Goal: Transaction & Acquisition: Subscribe to service/newsletter

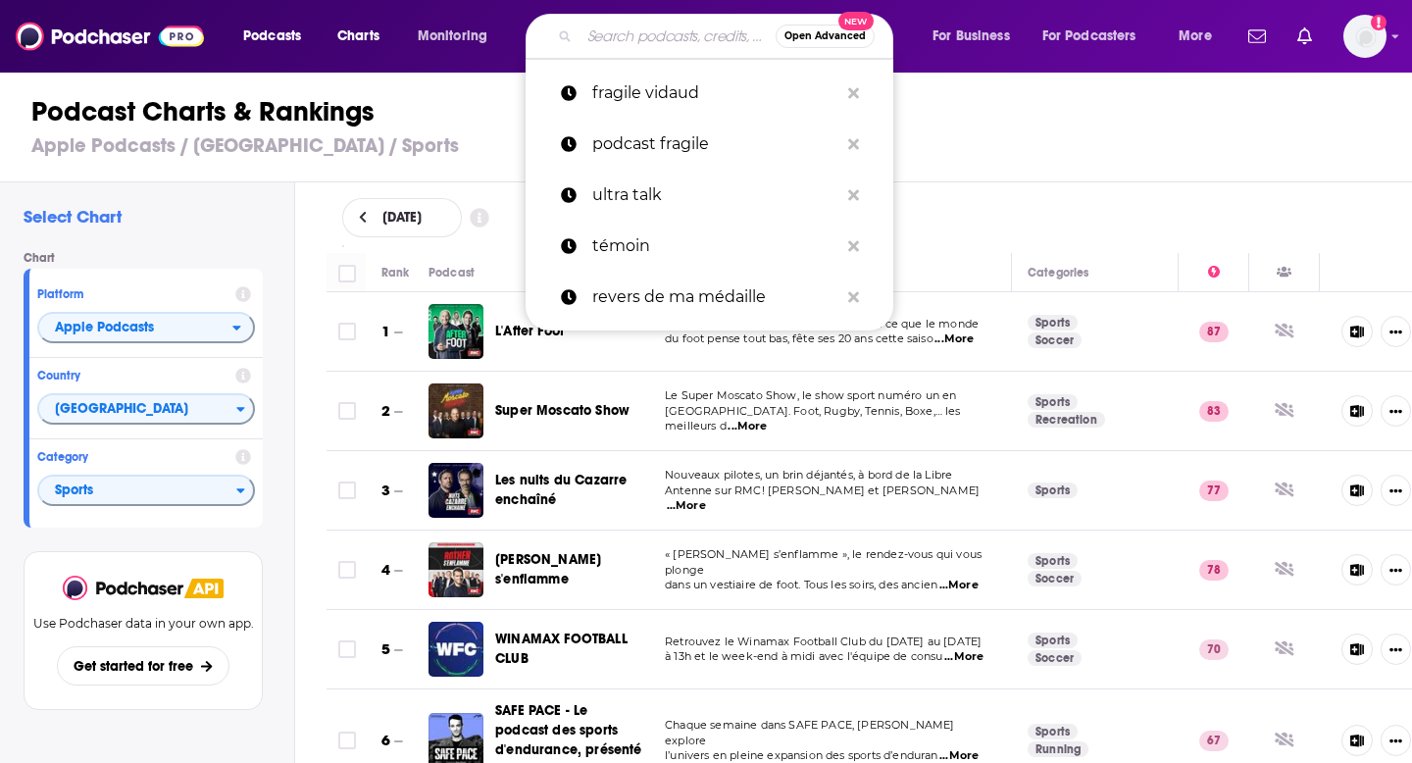
click at [606, 42] on input "Search podcasts, credits, & more..." at bounding box center [678, 36] width 196 height 31
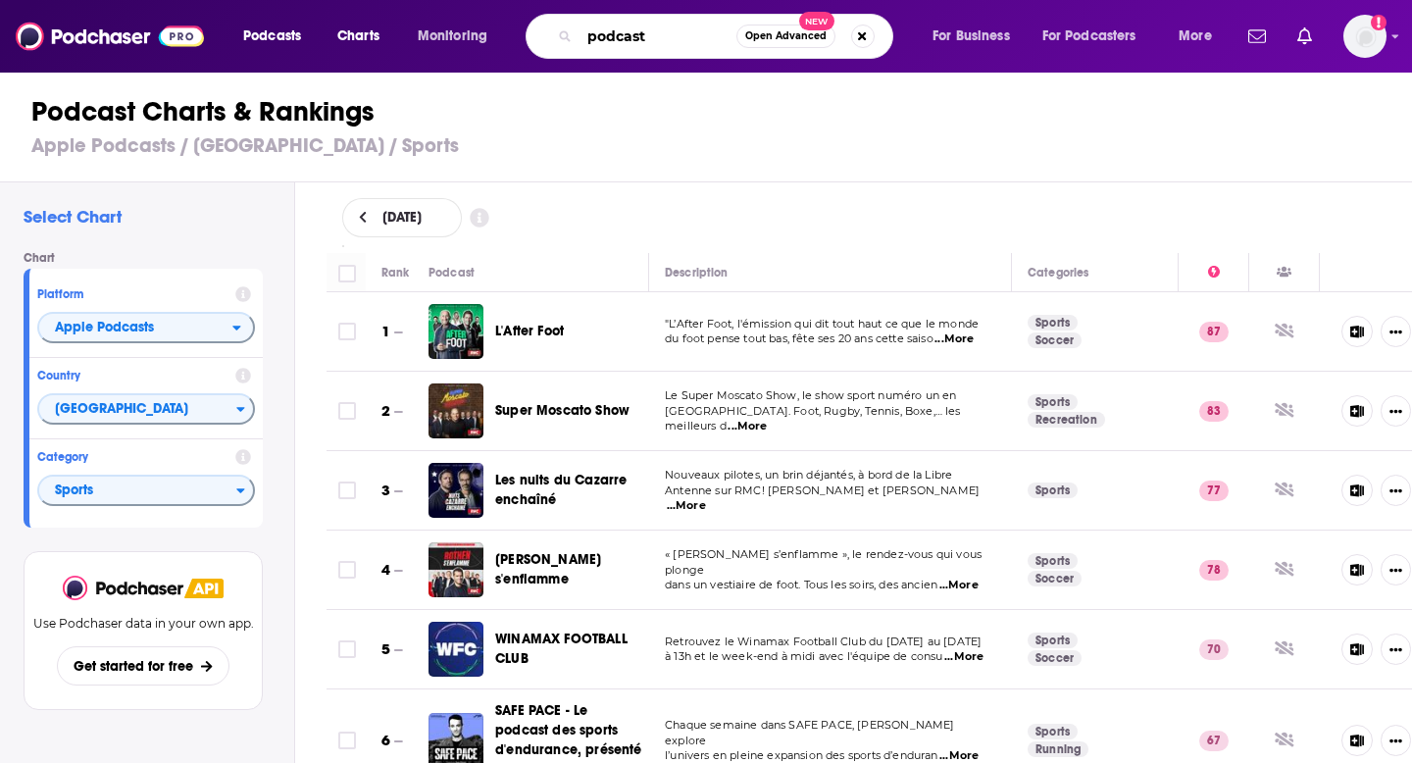
type input "podcast"
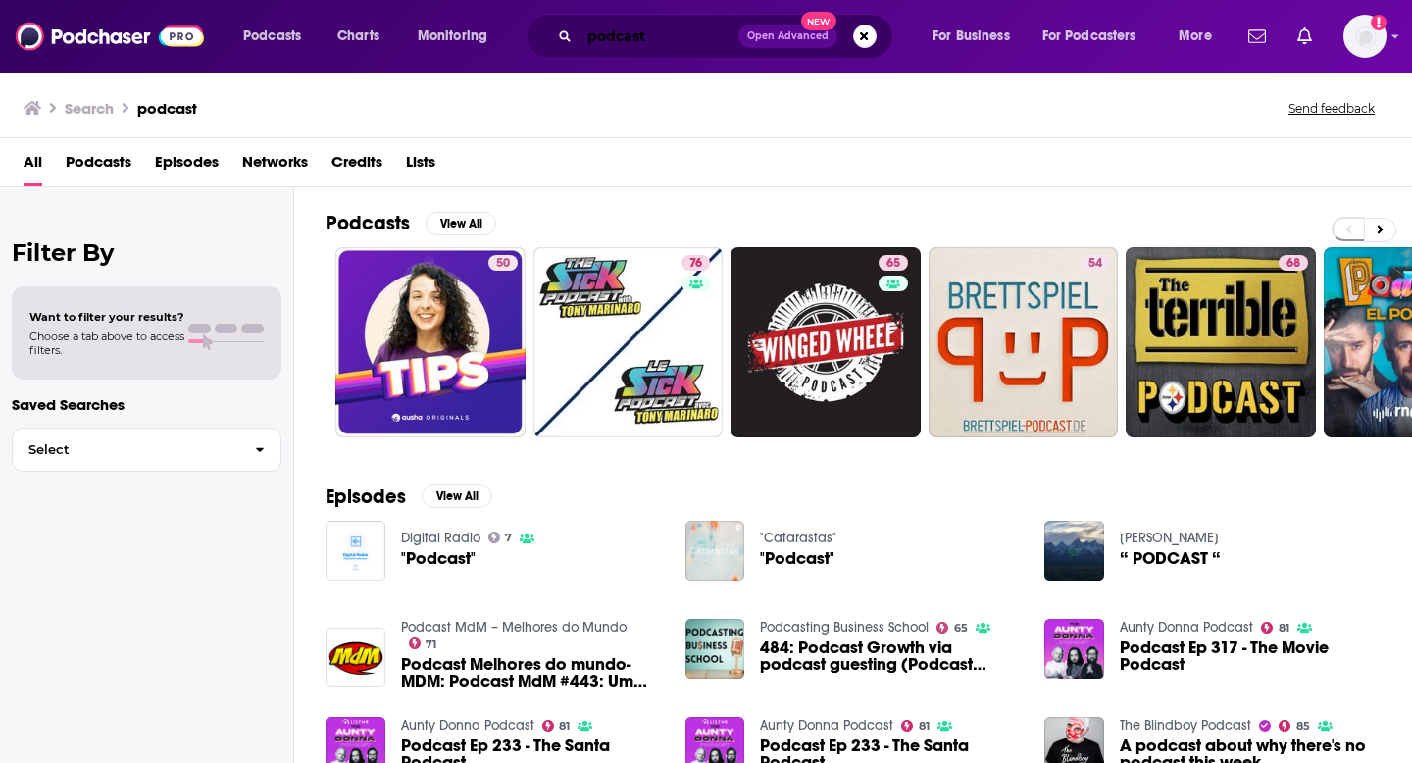
click at [597, 35] on input "podcast" at bounding box center [659, 36] width 159 height 31
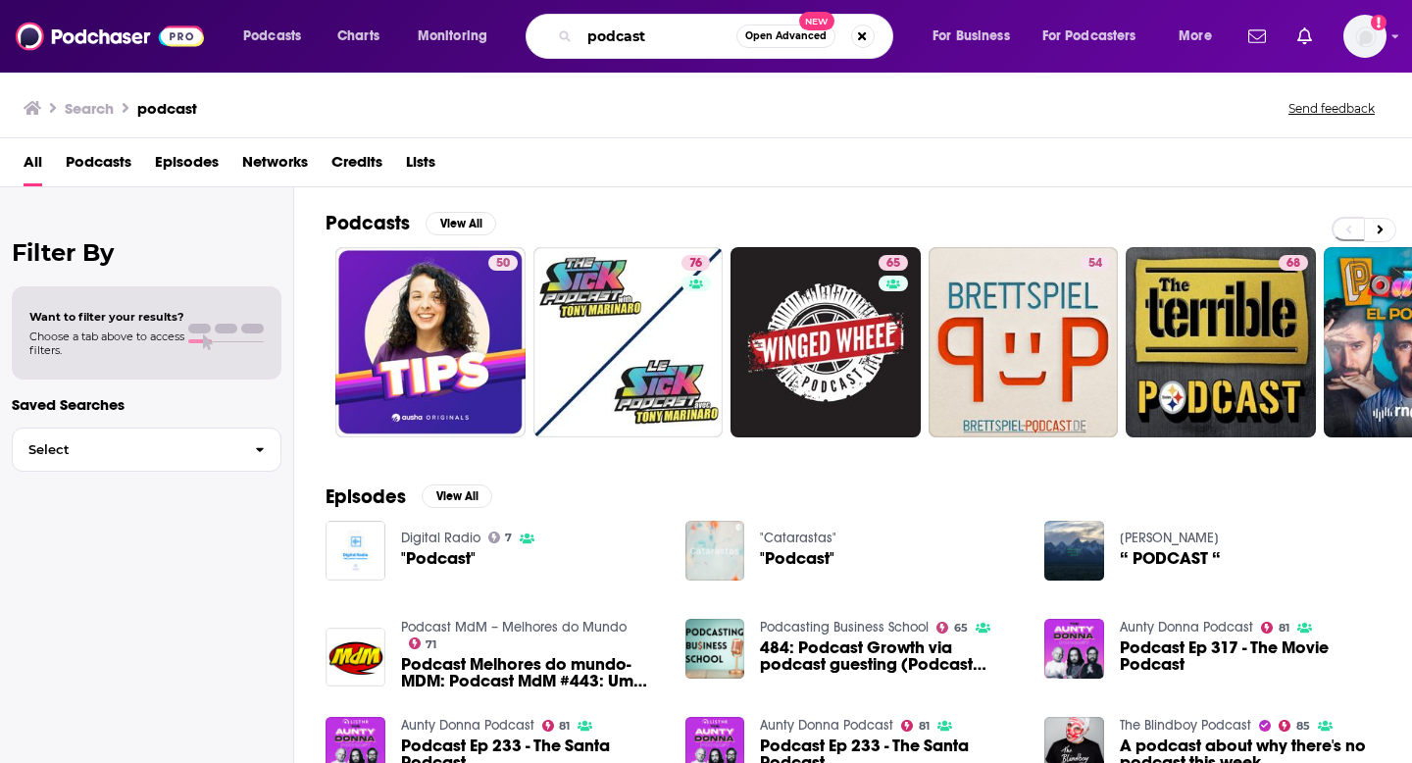
click at [597, 35] on input "podcast" at bounding box center [658, 36] width 157 height 31
type input "fragile vidaud"
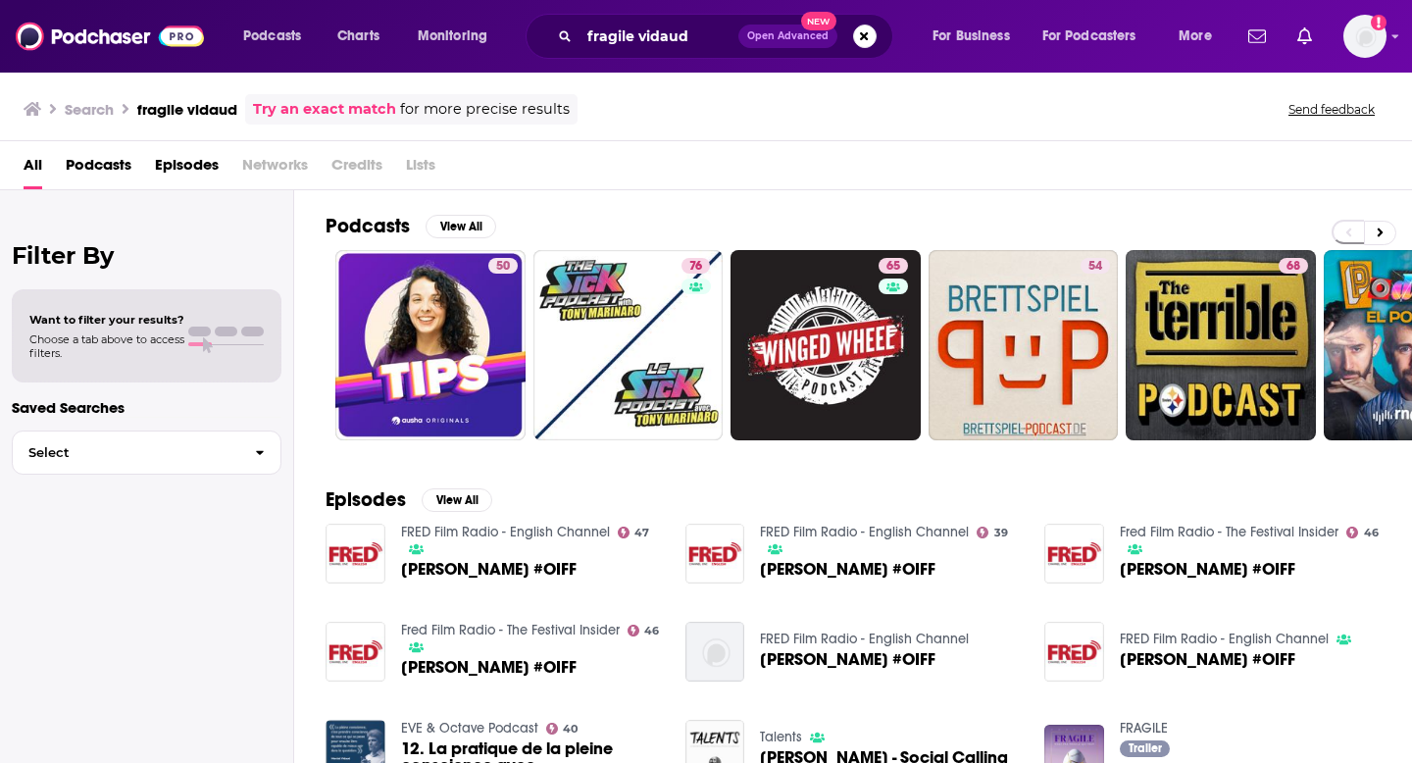
scroll to position [55, 0]
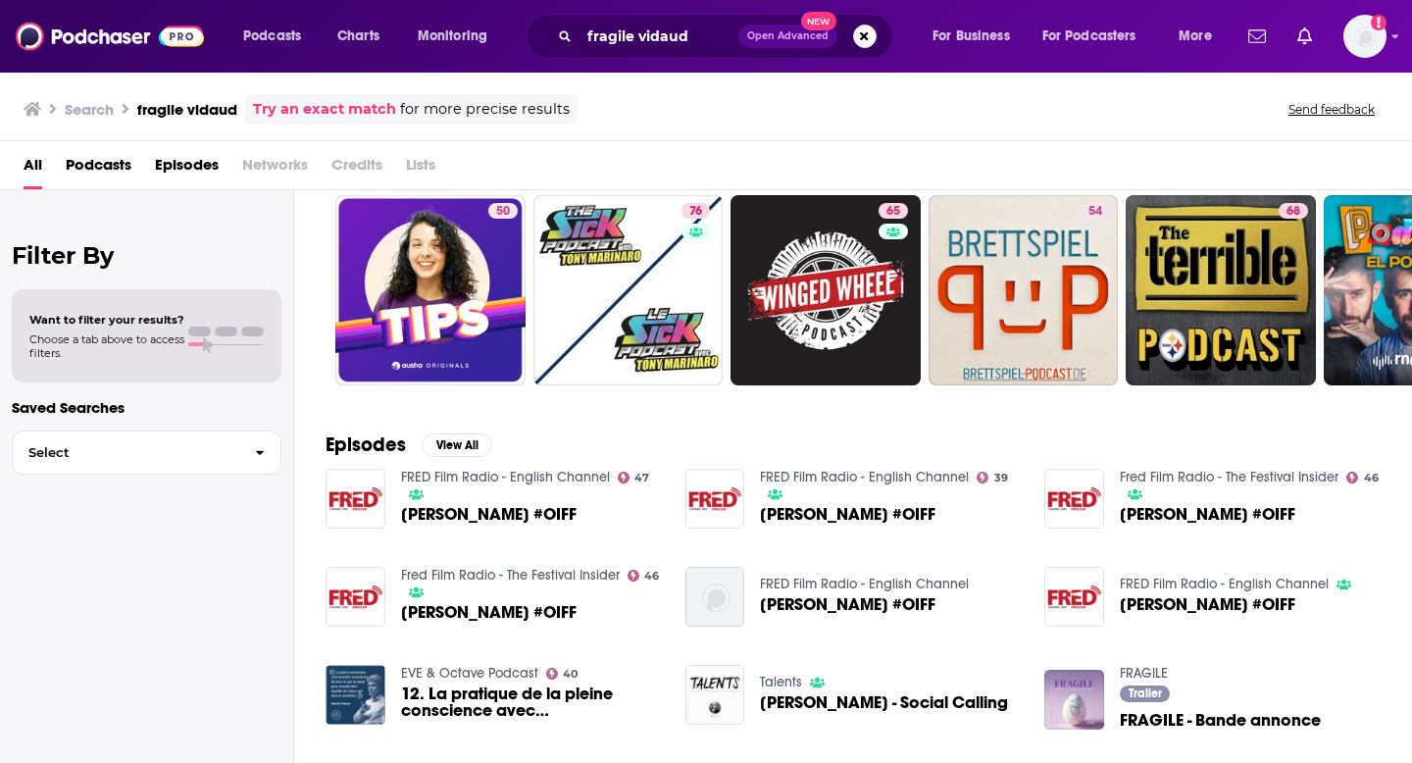
click at [1096, 702] on img "FRAGILE - Bande annonce" at bounding box center [1074, 700] width 60 height 60
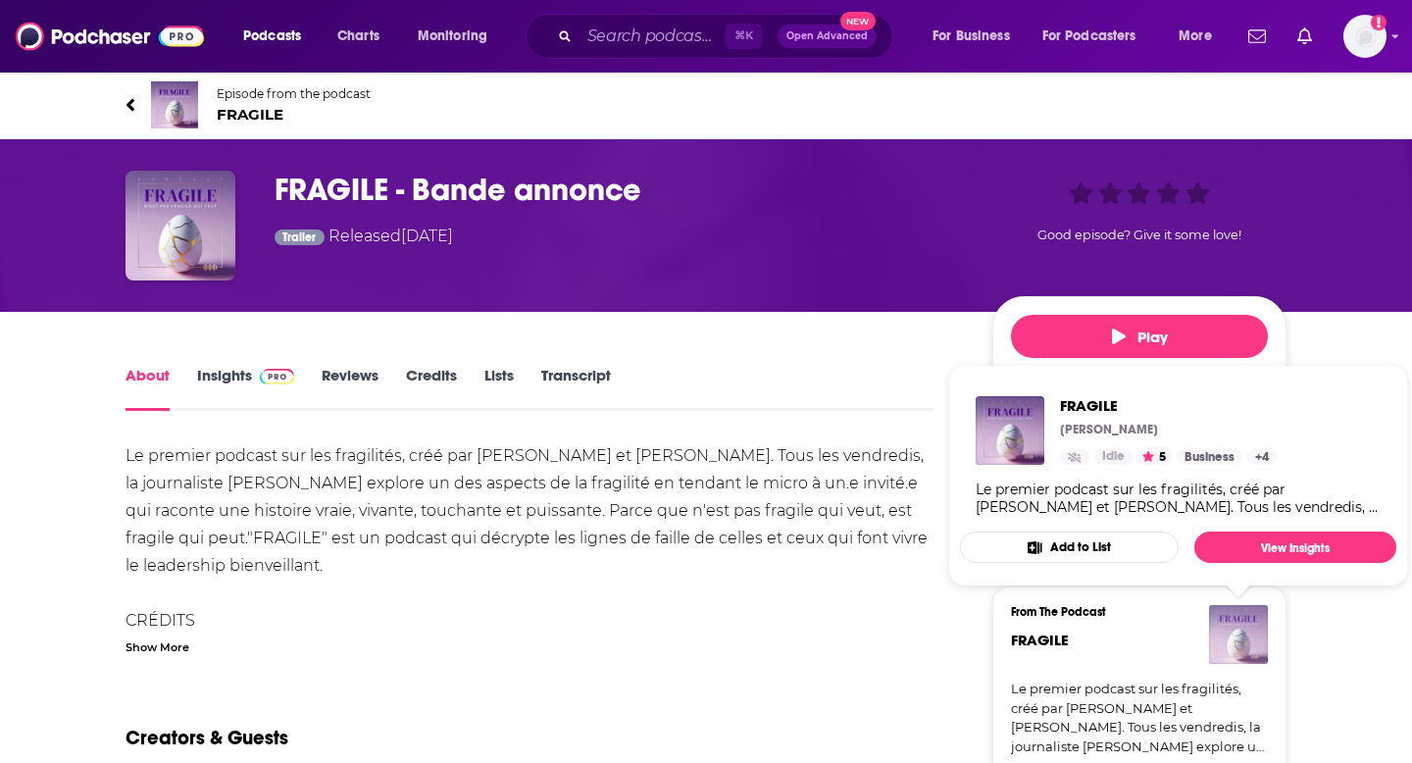
click at [1243, 626] on img "FRAGILE" at bounding box center [1238, 634] width 59 height 59
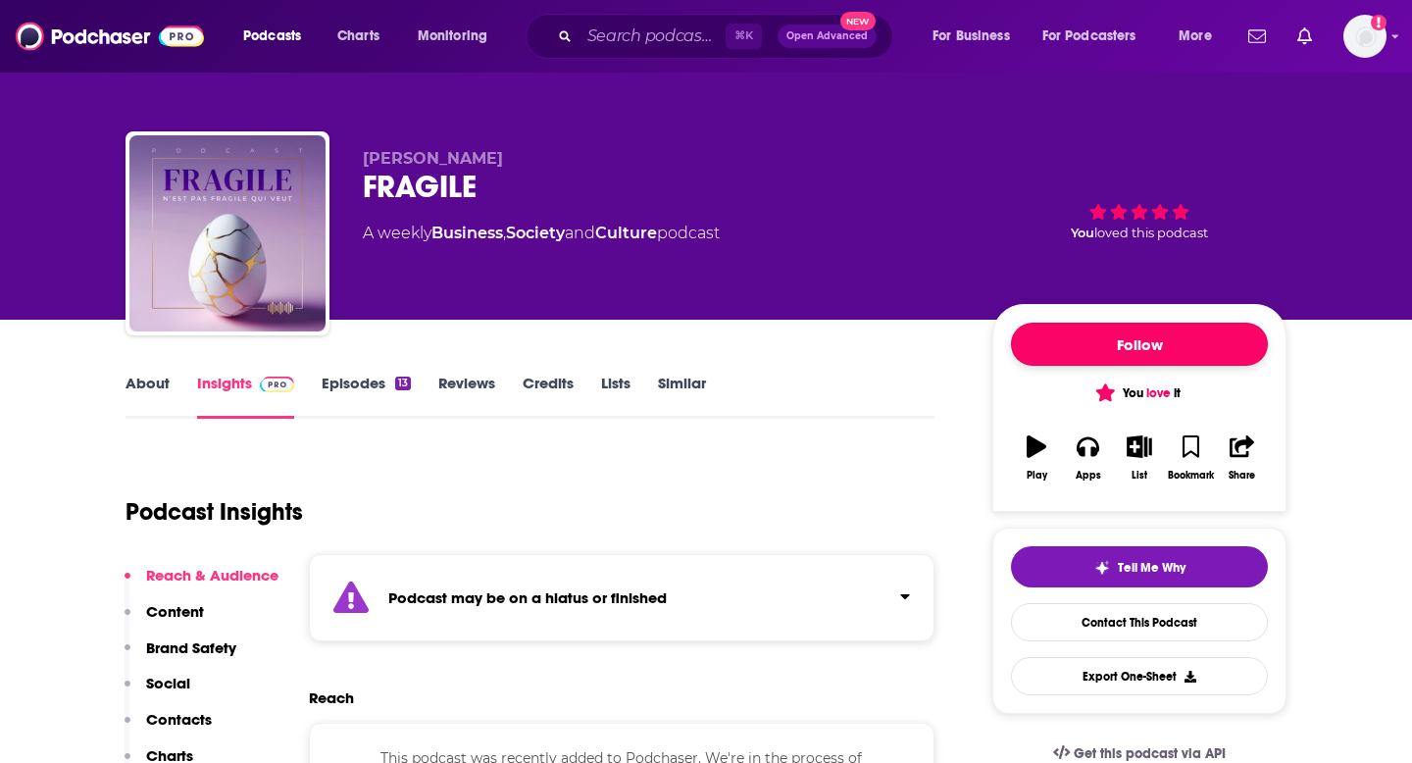
click at [1146, 344] on button "Follow" at bounding box center [1139, 344] width 257 height 43
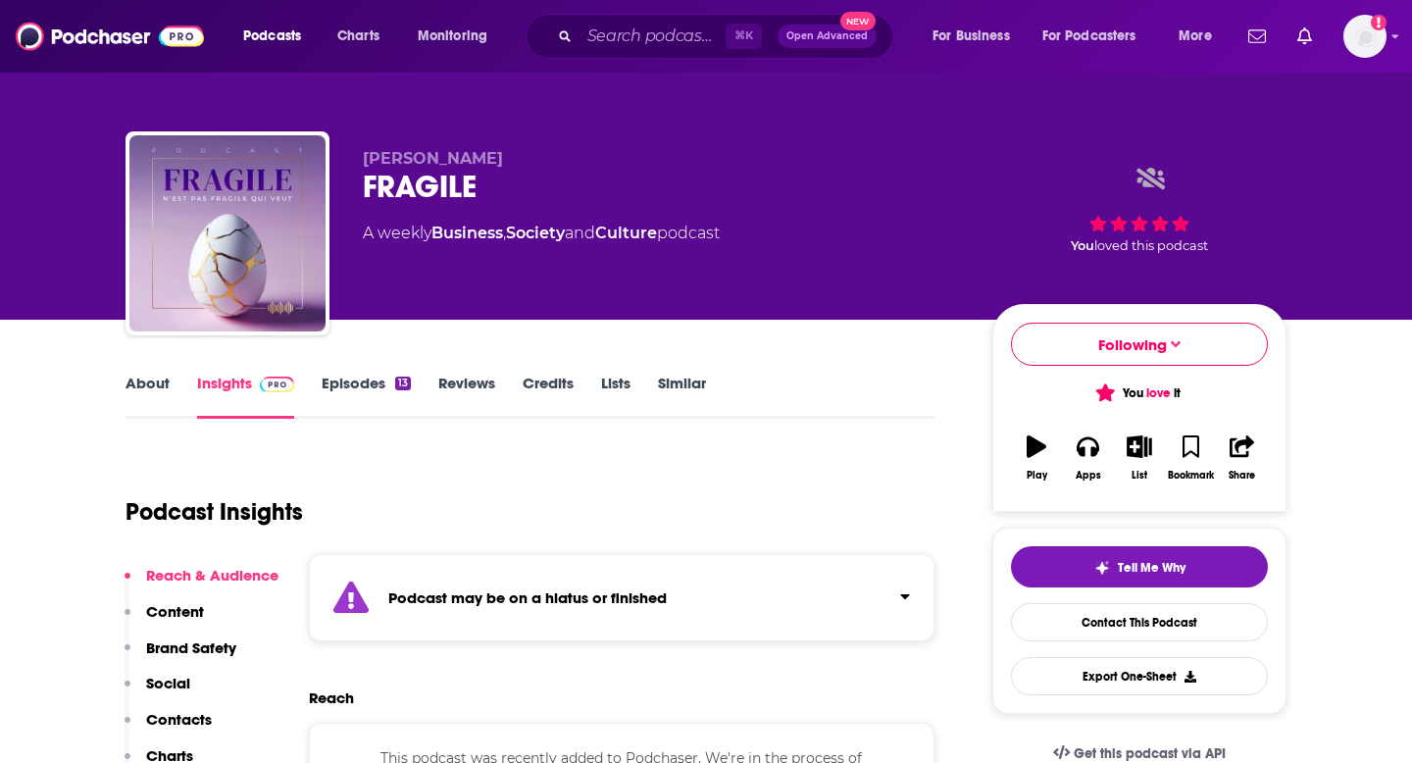
click at [381, 380] on link "Episodes 13" at bounding box center [366, 396] width 89 height 45
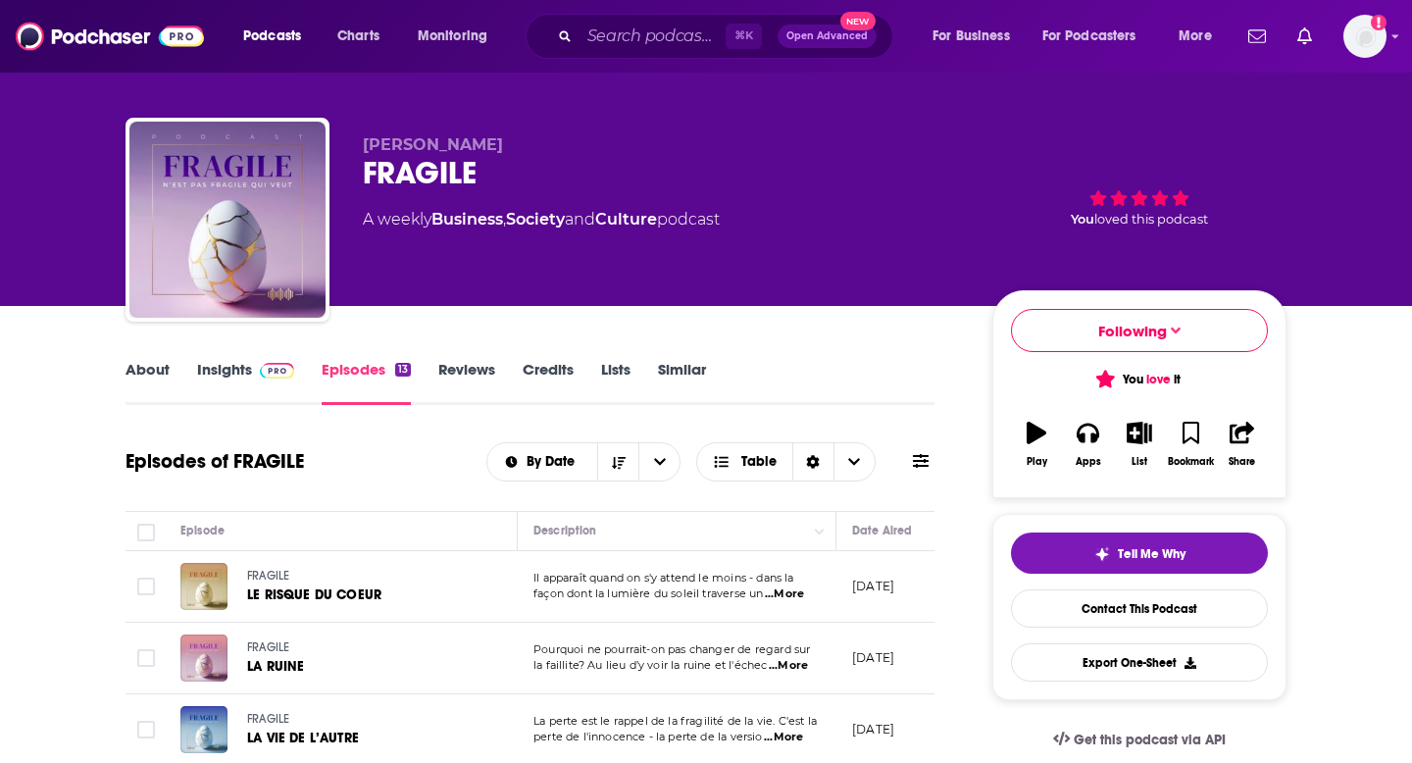
scroll to position [19, 0]
